Goal: Find specific page/section: Find specific page/section

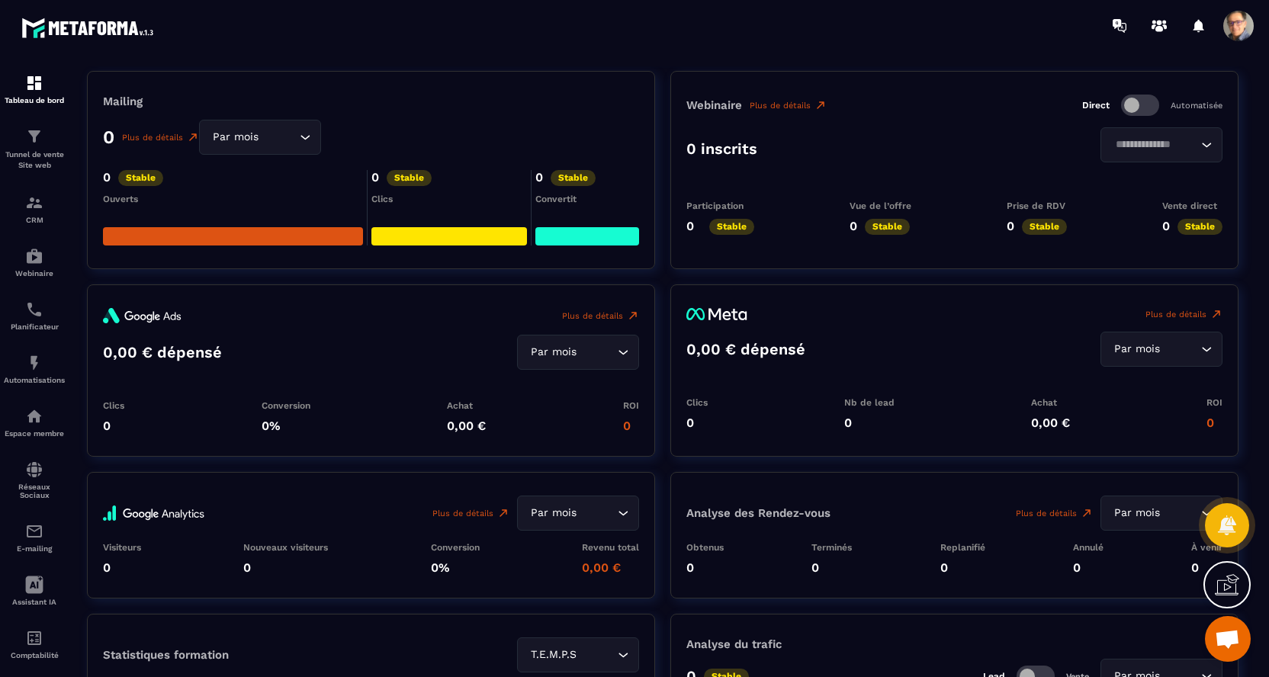
scroll to position [1834, 0]
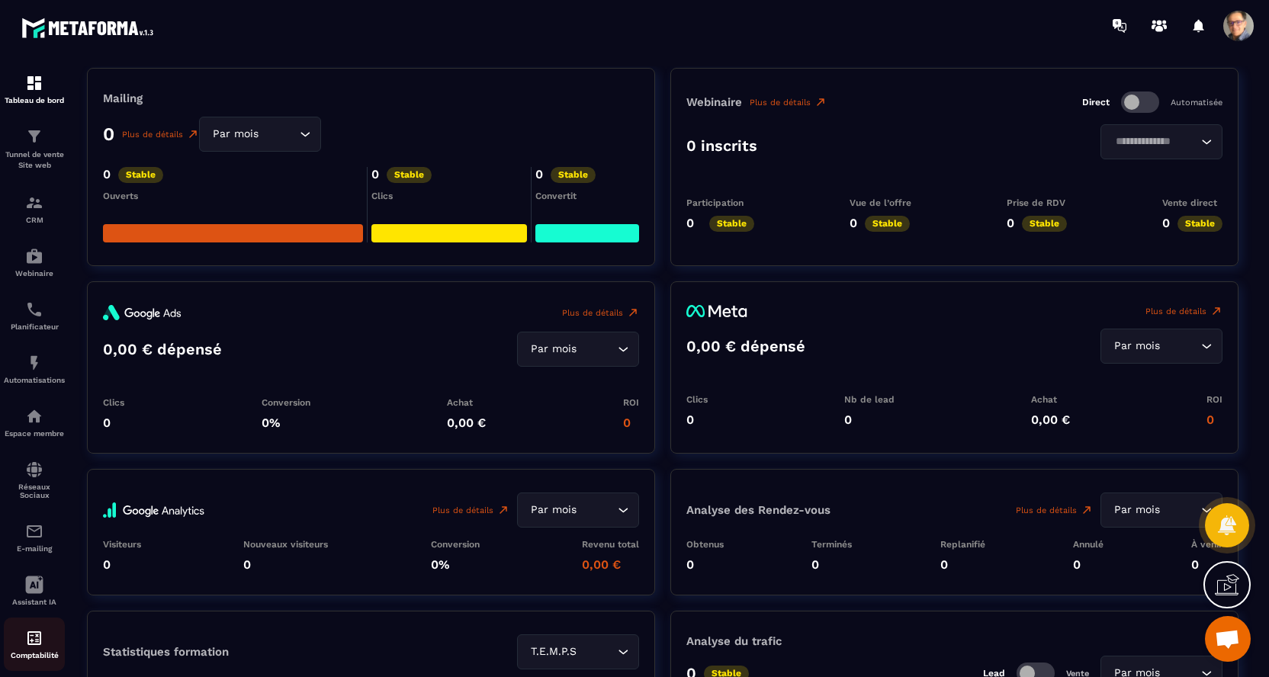
click at [34, 655] on div "Comptabilité" at bounding box center [34, 644] width 61 height 30
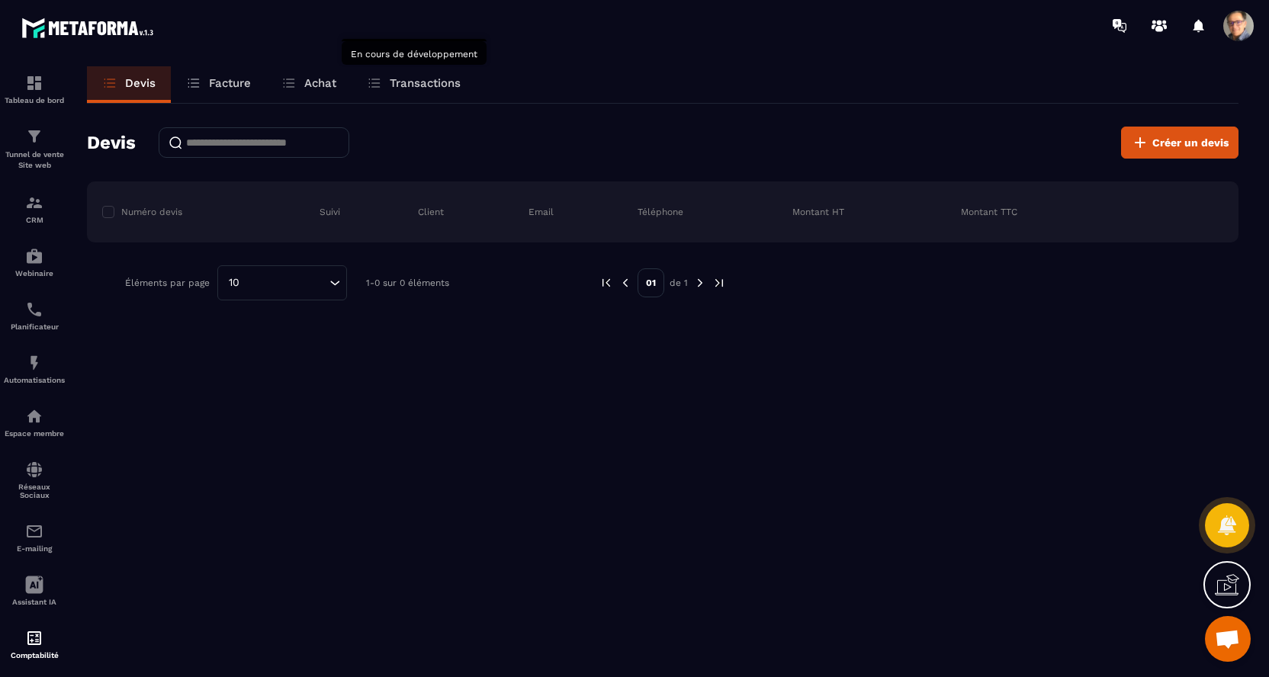
click at [432, 82] on p "Transactions" at bounding box center [425, 83] width 71 height 14
click at [328, 85] on p "Achat" at bounding box center [320, 83] width 32 height 14
click at [219, 74] on link "Facture" at bounding box center [218, 84] width 95 height 37
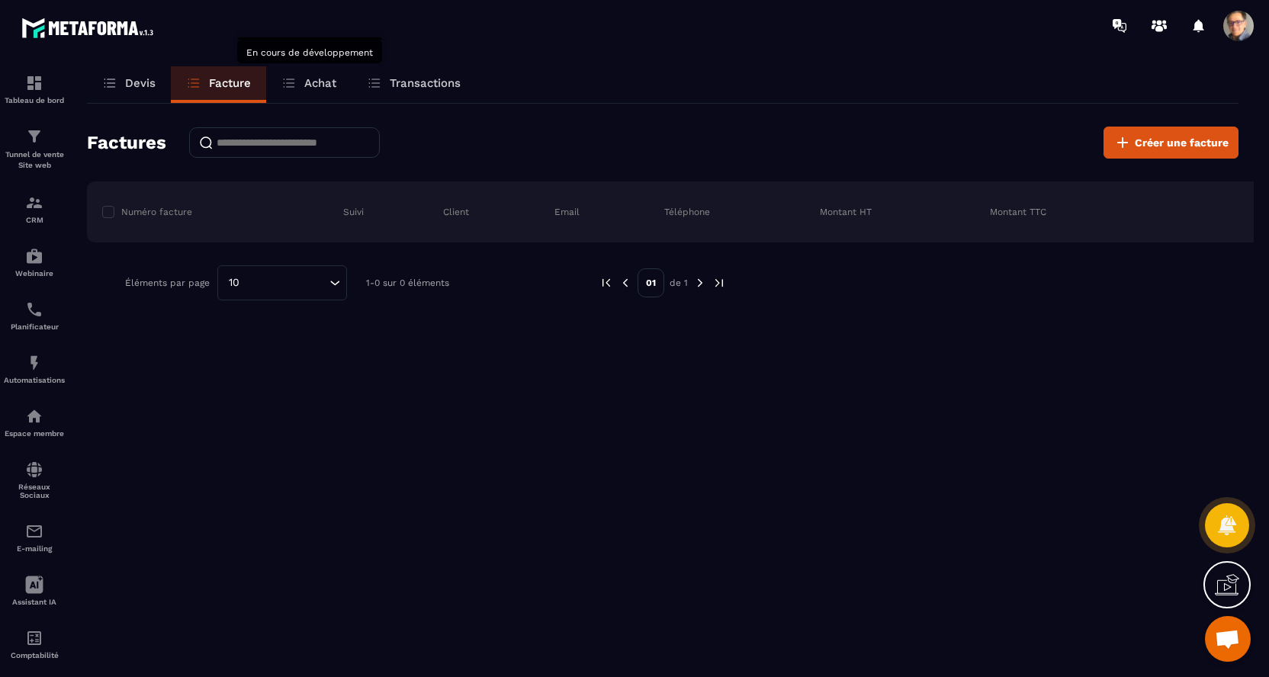
click at [311, 85] on p "Achat" at bounding box center [320, 83] width 32 height 14
